Goal: Transaction & Acquisition: Purchase product/service

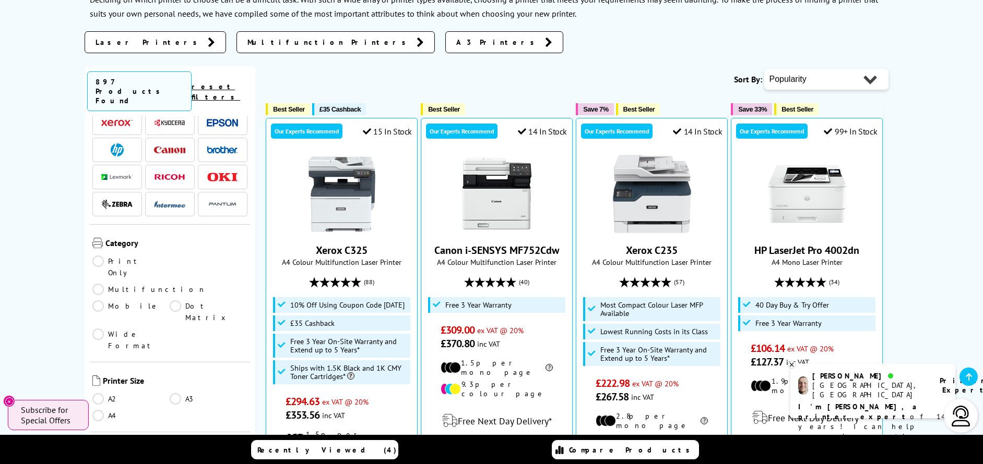
scroll to position [125, 0]
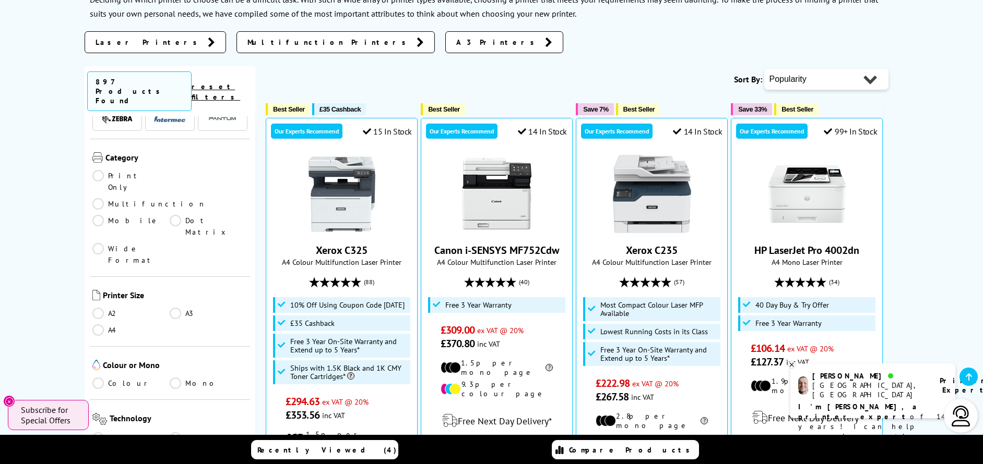
click at [102, 325] on link "A4" at bounding box center [131, 330] width 78 height 11
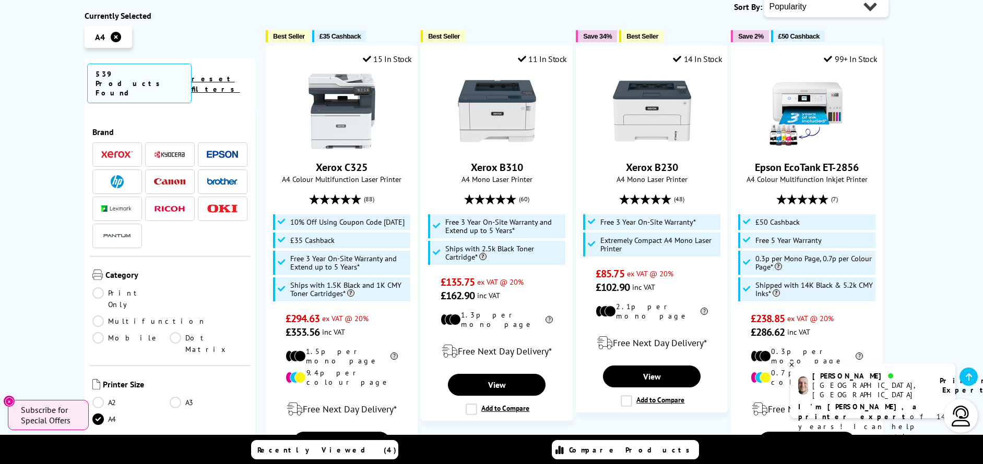
scroll to position [125, 0]
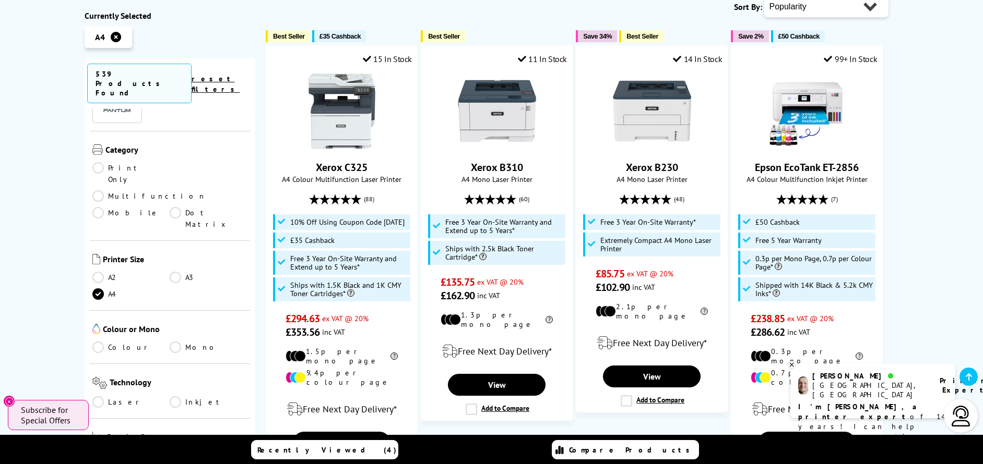
click at [173, 342] on link "Mono" at bounding box center [209, 347] width 78 height 11
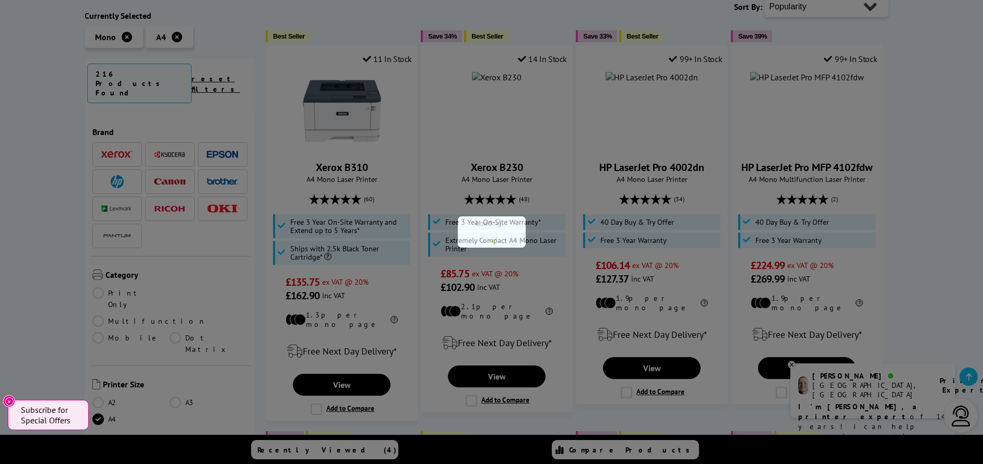
scroll to position [125, 0]
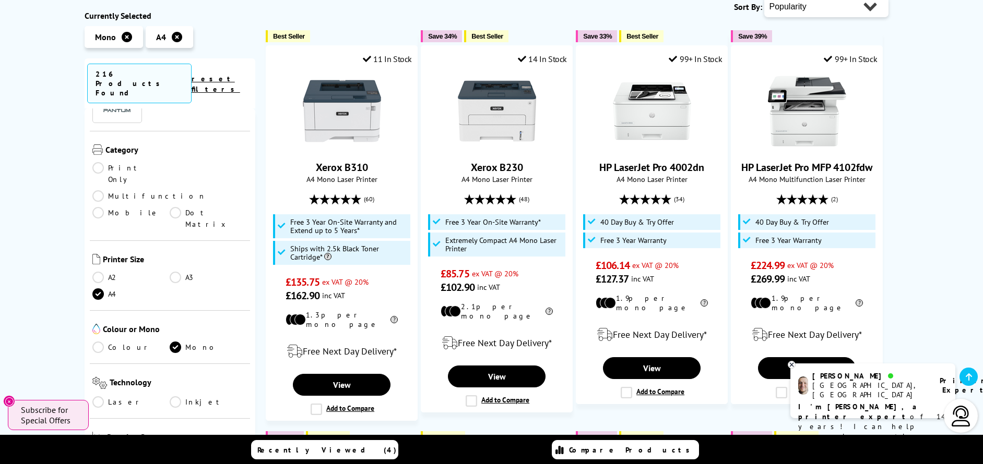
click at [100, 397] on link "Laser" at bounding box center [131, 402] width 78 height 11
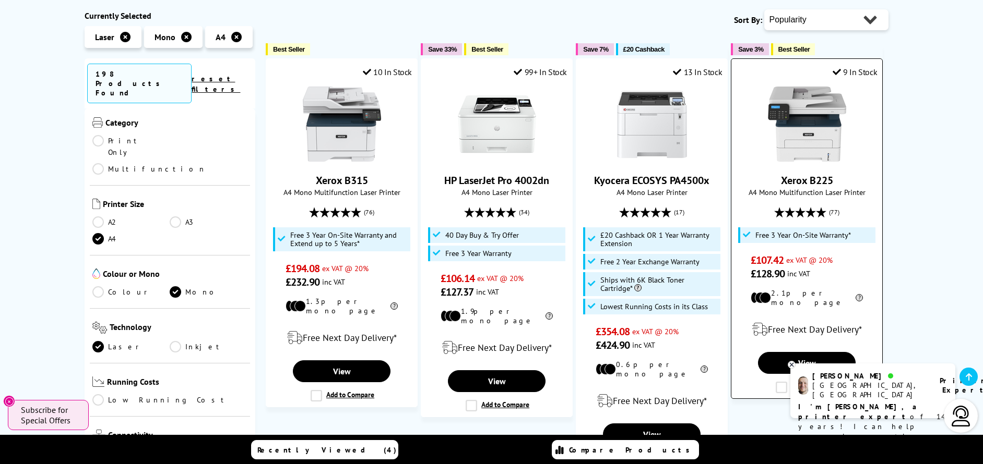
scroll to position [116, 0]
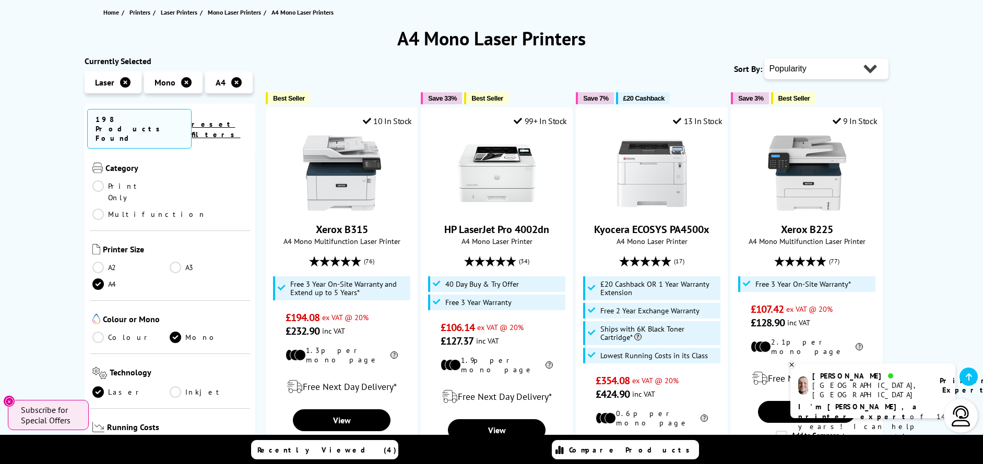
select select "Size"
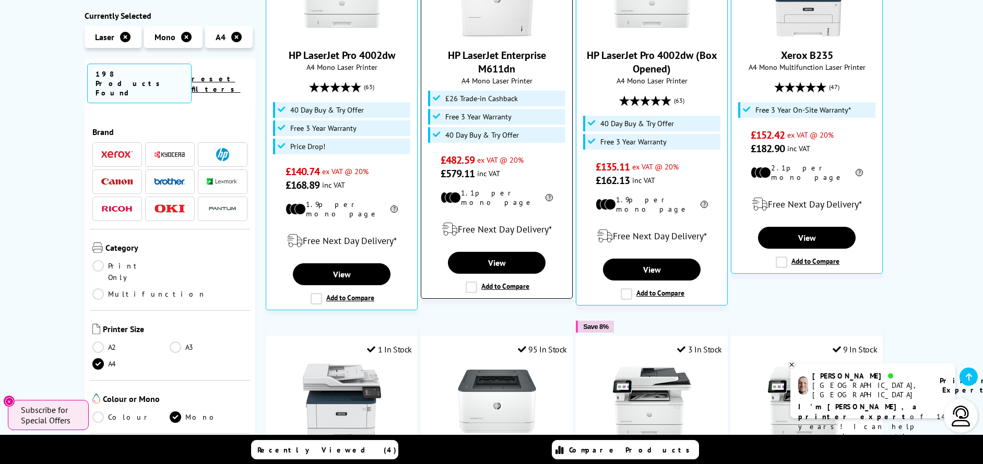
scroll to position [219, 0]
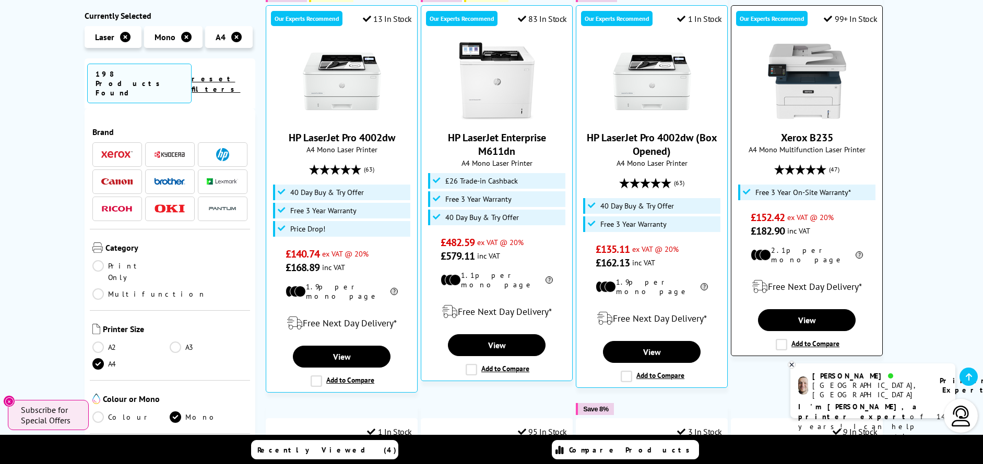
click at [793, 137] on link "Xerox B235" at bounding box center [807, 138] width 52 height 14
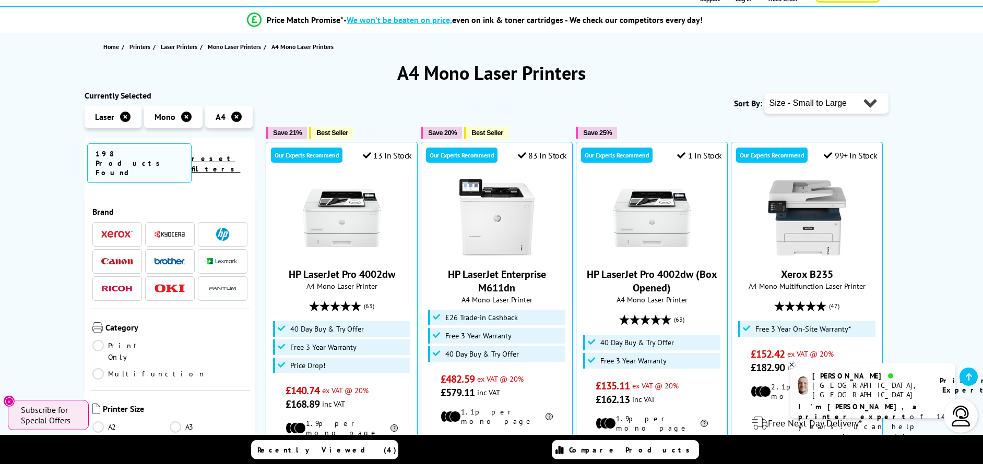
scroll to position [125, 0]
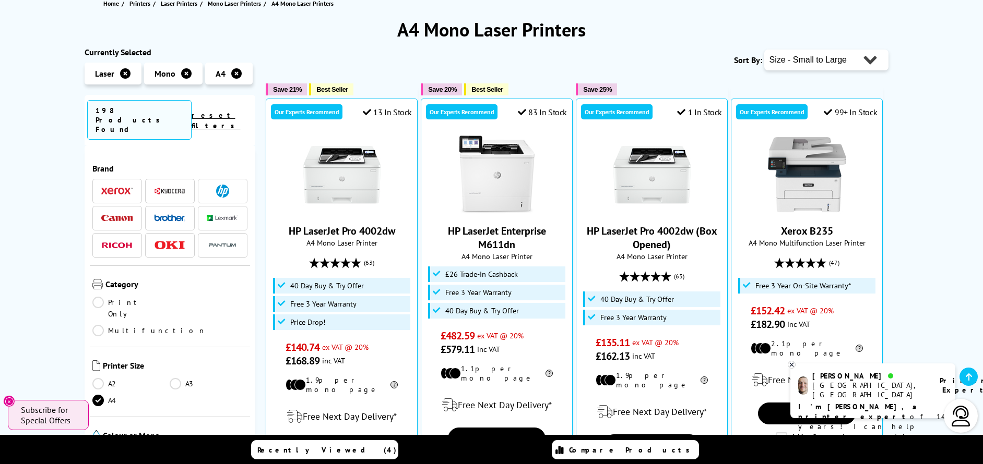
click at [172, 214] on img at bounding box center [169, 217] width 31 height 7
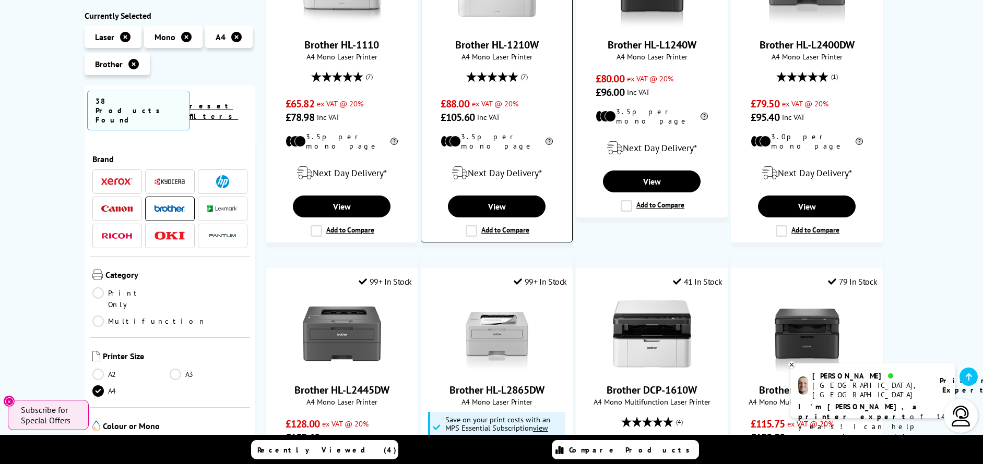
scroll to position [396, 0]
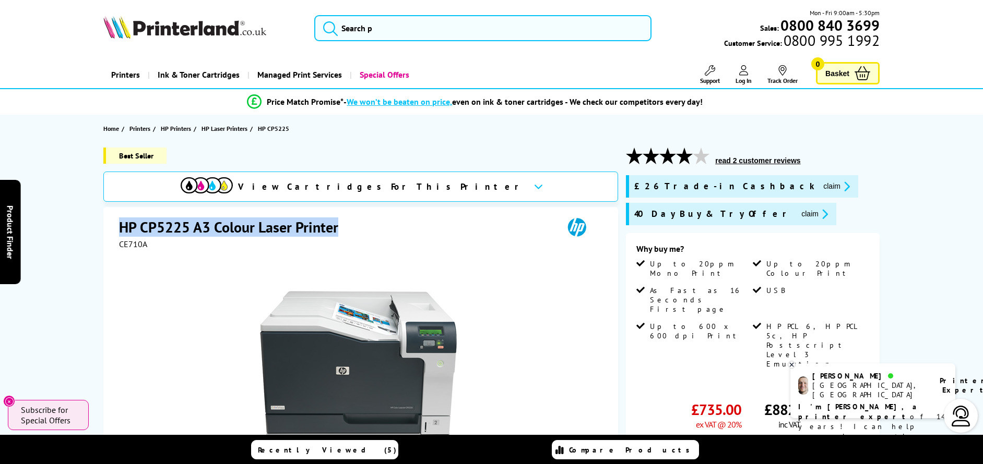
drag, startPoint x: 147, startPoint y: 234, endPoint x: 337, endPoint y: 231, distance: 190.0
click at [337, 231] on h1 "HP CP5225 A3 Colour Laser Printer" at bounding box center [234, 227] width 230 height 19
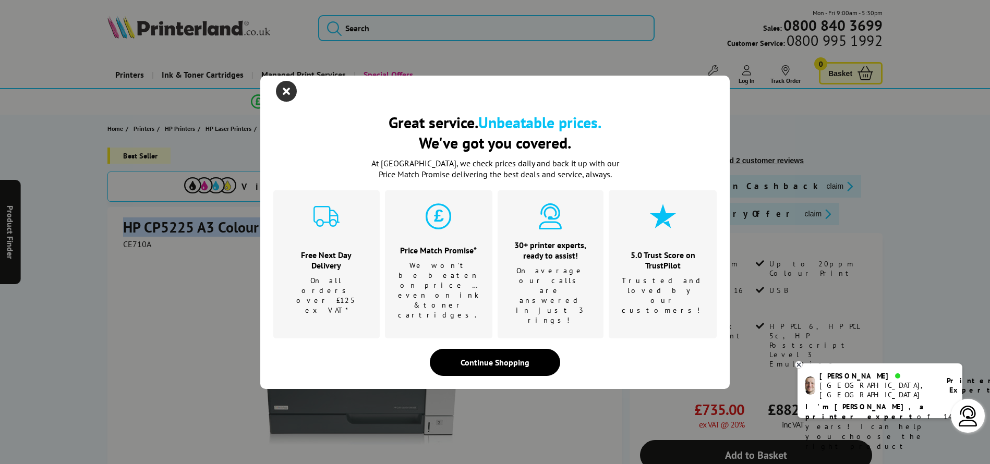
click at [288, 102] on icon "close modal" at bounding box center [286, 91] width 21 height 21
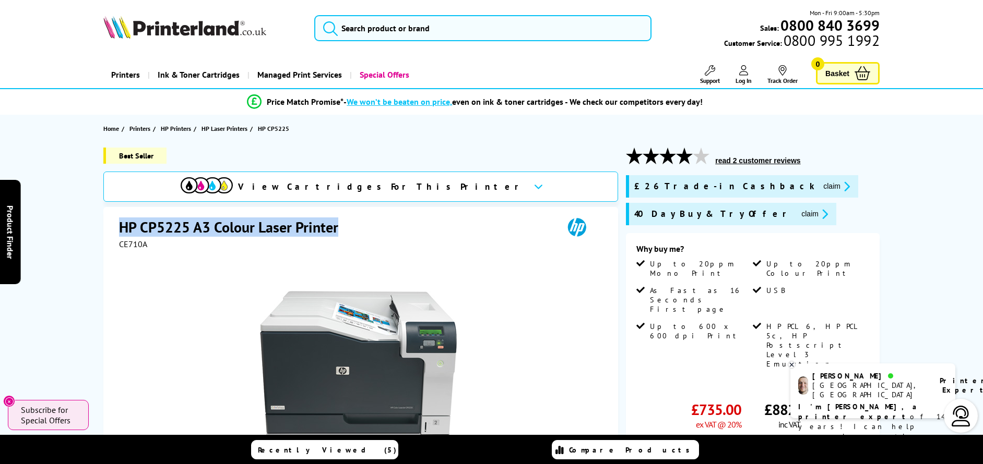
copy h1 "HP CP5225 A3 Colour Laser Printer"
click at [740, 161] on button "read 2 customer reviews" at bounding box center [757, 160] width 91 height 9
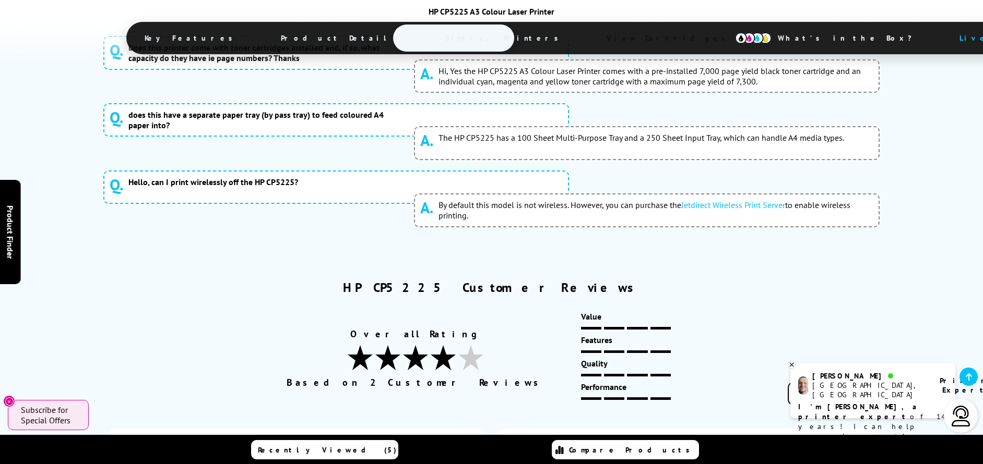
scroll to position [4488, 0]
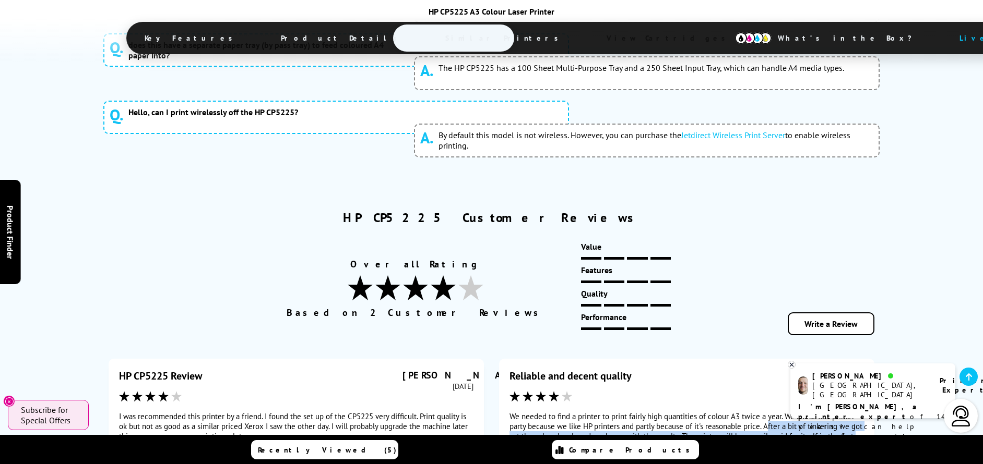
drag, startPoint x: 769, startPoint y: 213, endPoint x: 732, endPoint y: 232, distance: 42.2
click at [732, 412] on div "We needed to find a printer to print fairly high quantities of colour A3 twice …" at bounding box center [686, 432] width 354 height 40
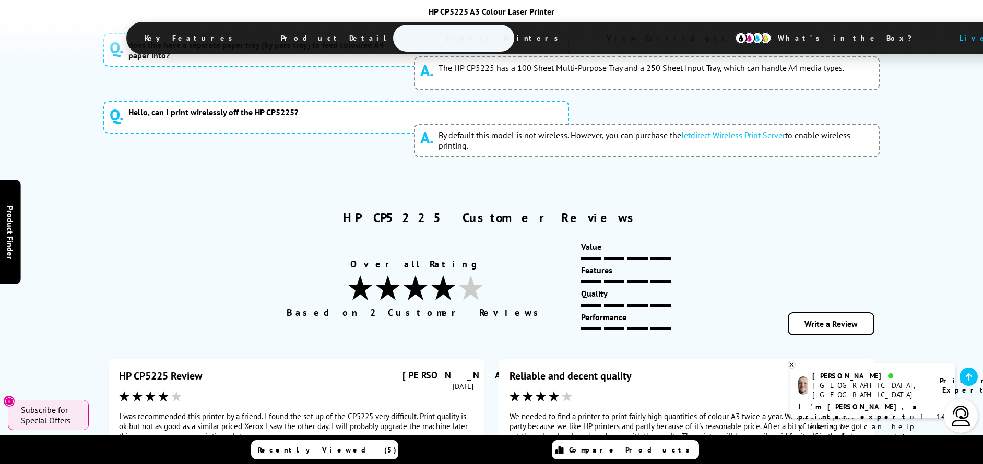
click at [618, 412] on div "We needed to find a printer to print fairly high quantities of colour A3 twice …" at bounding box center [686, 432] width 354 height 40
